Goal: Information Seeking & Learning: Learn about a topic

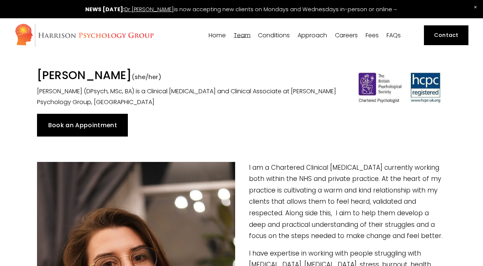
click at [217, 34] on link "Home" at bounding box center [217, 35] width 17 height 7
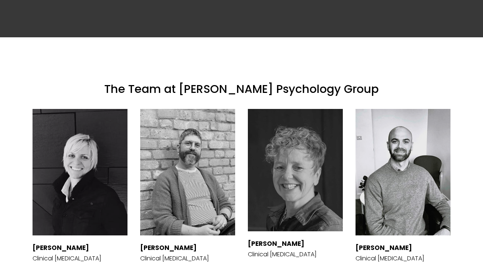
scroll to position [1109, 0]
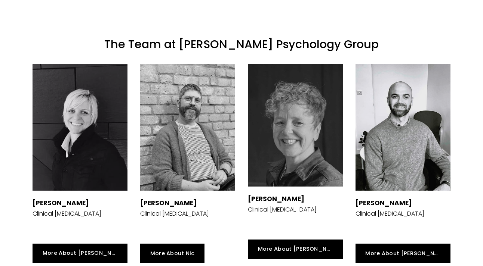
click at [64, 199] on strong "[PERSON_NAME]" at bounding box center [61, 203] width 56 height 9
click at [64, 210] on p "Clinical [MEDICAL_DATA]" at bounding box center [67, 214] width 69 height 9
click at [78, 108] on div at bounding box center [80, 127] width 95 height 126
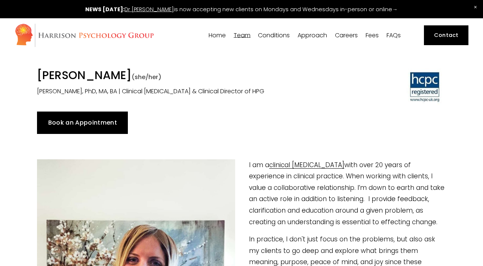
click at [373, 38] on link "Fees" at bounding box center [371, 35] width 13 height 7
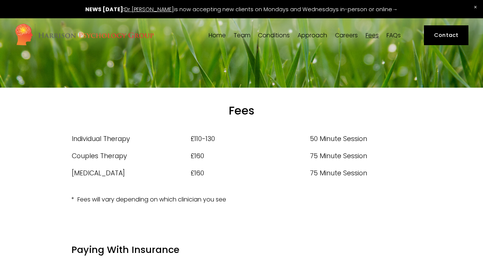
click at [475, 7] on span "Close Announcement" at bounding box center [475, 7] width 15 height 15
